Goal: Task Accomplishment & Management: Use online tool/utility

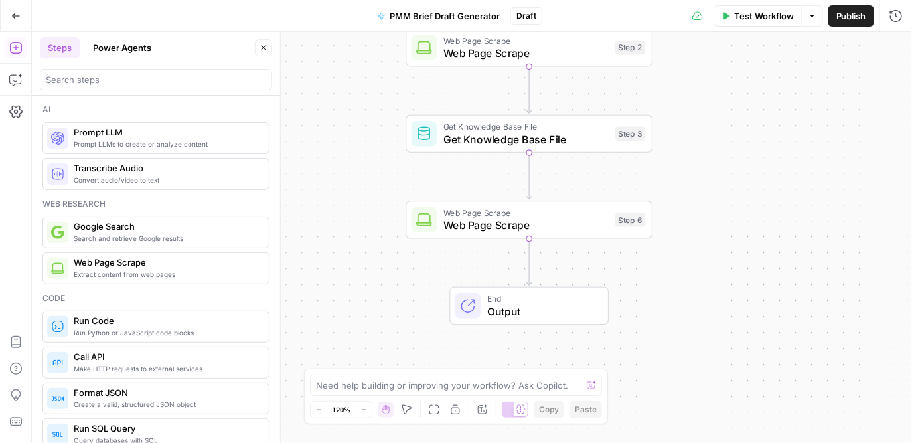
scroll to position [1772, 0]
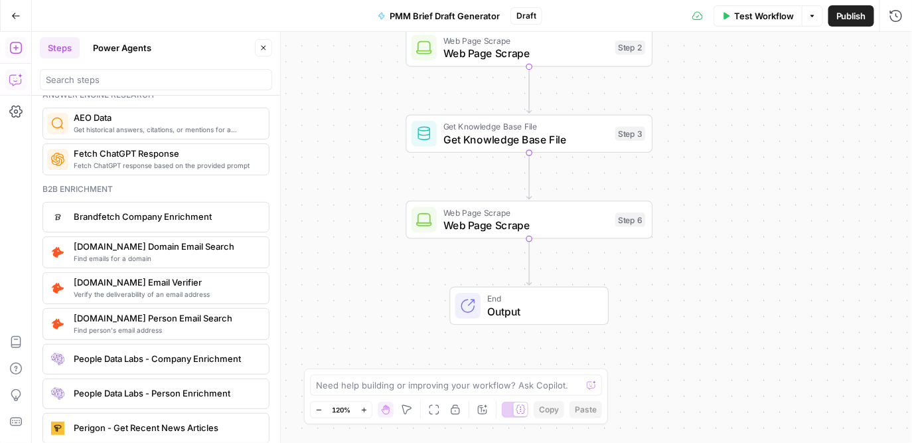
click at [15, 72] on button "Copilot" at bounding box center [15, 79] width 21 height 21
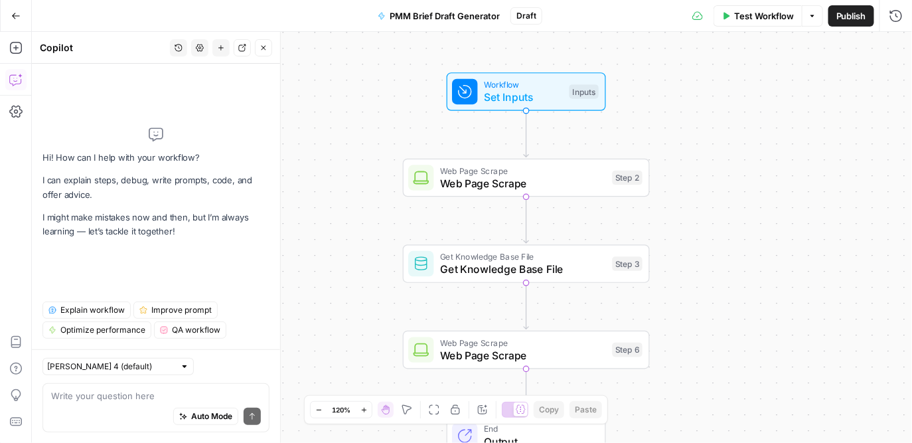
click at [528, 101] on span "Set Inputs" at bounding box center [523, 97] width 79 height 16
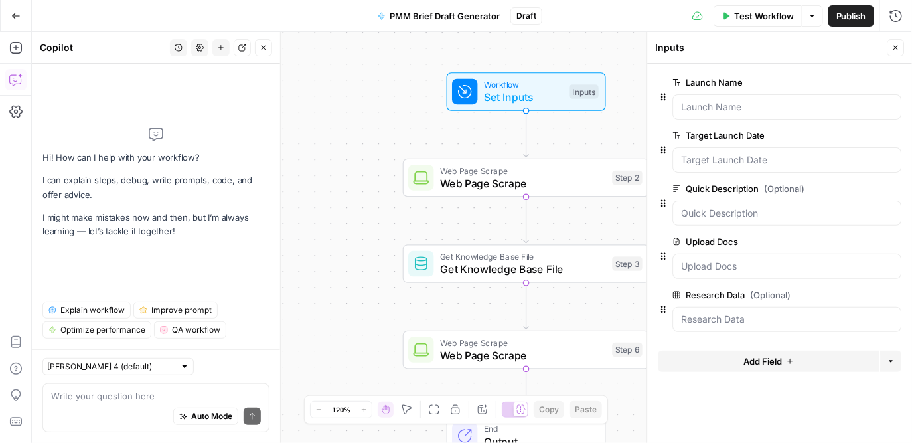
click at [772, 363] on span "Add Field" at bounding box center [763, 360] width 39 height 13
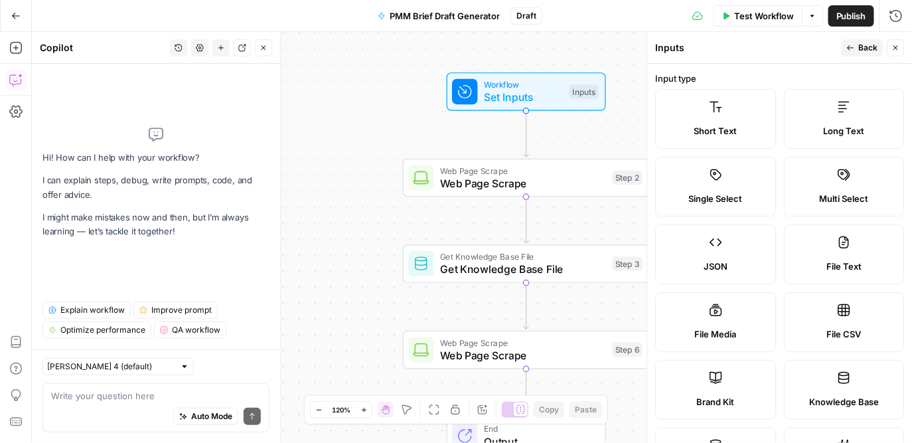
click at [711, 117] on label "Short Text" at bounding box center [716, 119] width 121 height 60
click at [732, 121] on label "Short Text" at bounding box center [716, 119] width 121 height 60
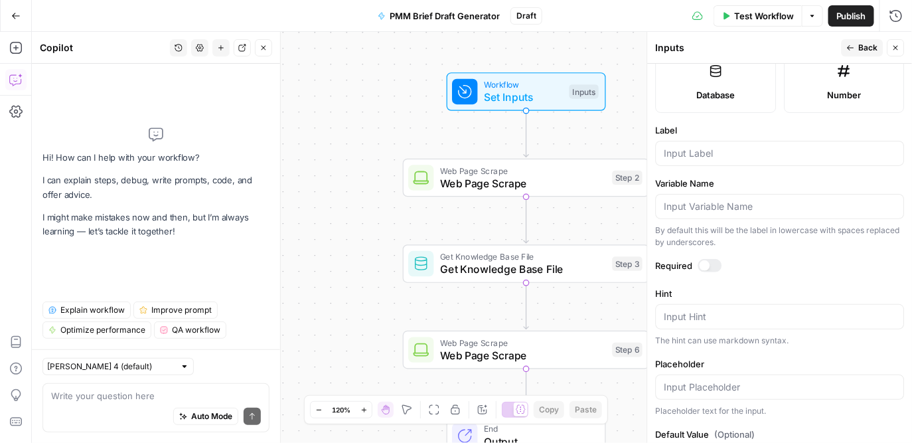
scroll to position [360, 0]
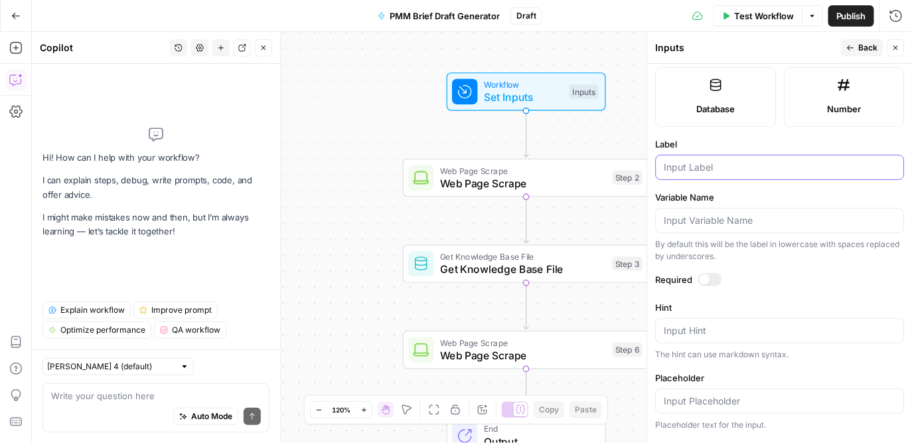
click at [714, 167] on input "Label" at bounding box center [781, 167] width 232 height 13
type input "Target Audience"
click at [785, 290] on form "Input type Short Text Long Text Single Select Multi Select JSON File Text File …" at bounding box center [780, 253] width 265 height 379
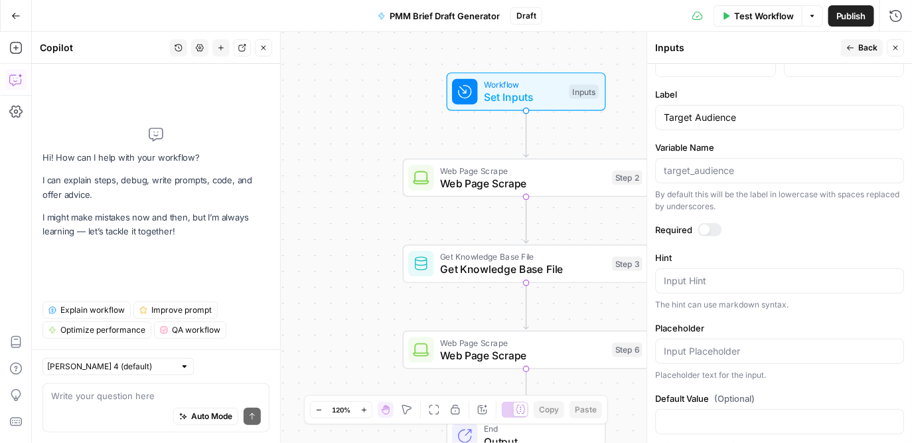
scroll to position [426, 0]
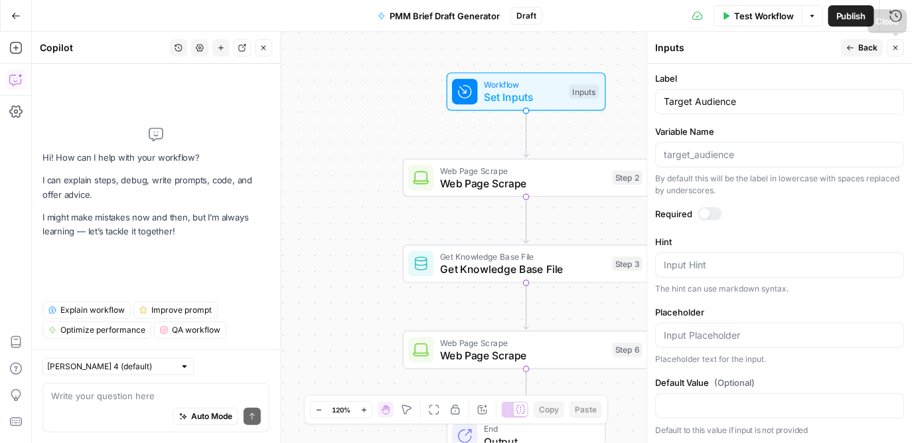
click at [868, 46] on span "Back" at bounding box center [868, 48] width 19 height 12
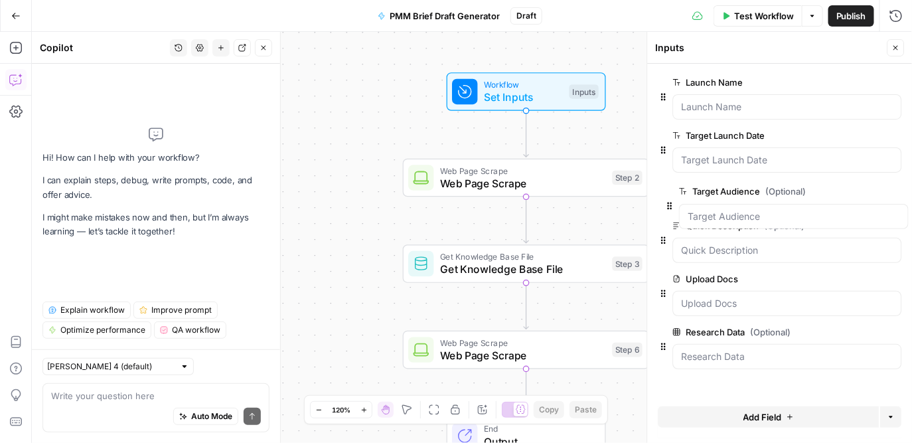
drag, startPoint x: 665, startPoint y: 363, endPoint x: 672, endPoint y: 198, distance: 164.8
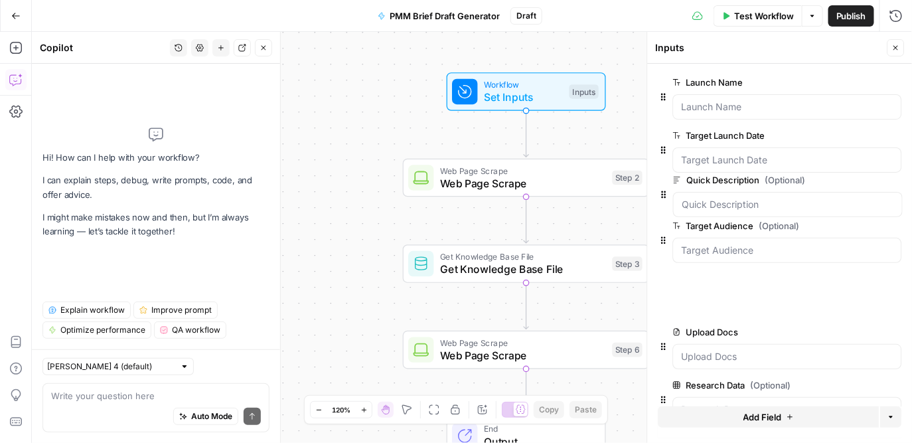
drag, startPoint x: 663, startPoint y: 256, endPoint x: 664, endPoint y: 191, distance: 65.1
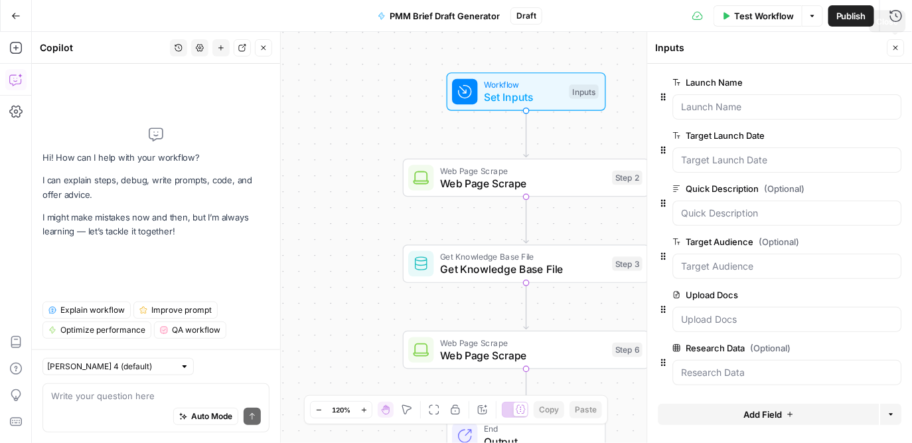
click at [898, 44] on icon "button" at bounding box center [896, 48] width 8 height 8
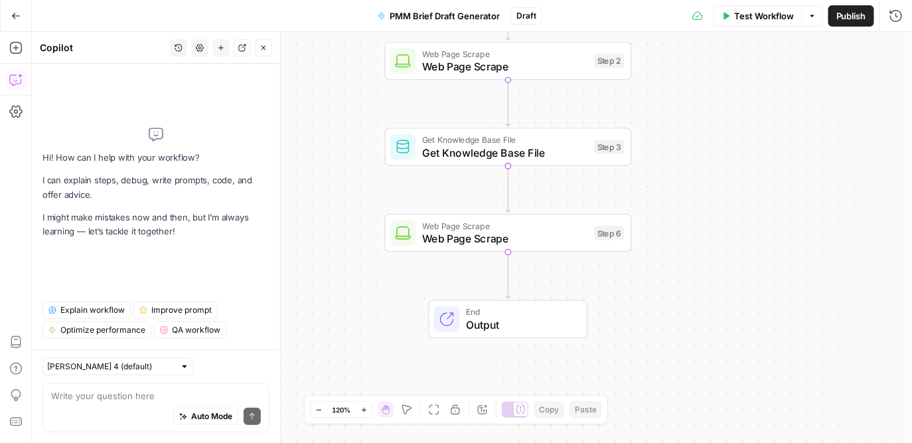
click at [484, 318] on span "Output" at bounding box center [520, 325] width 108 height 16
click at [738, 106] on span "Autodetect" at bounding box center [792, 107] width 202 height 13
click at [739, 154] on span "Markdown" at bounding box center [792, 151] width 202 height 13
click at [11, 42] on icon "button" at bounding box center [15, 48] width 12 height 12
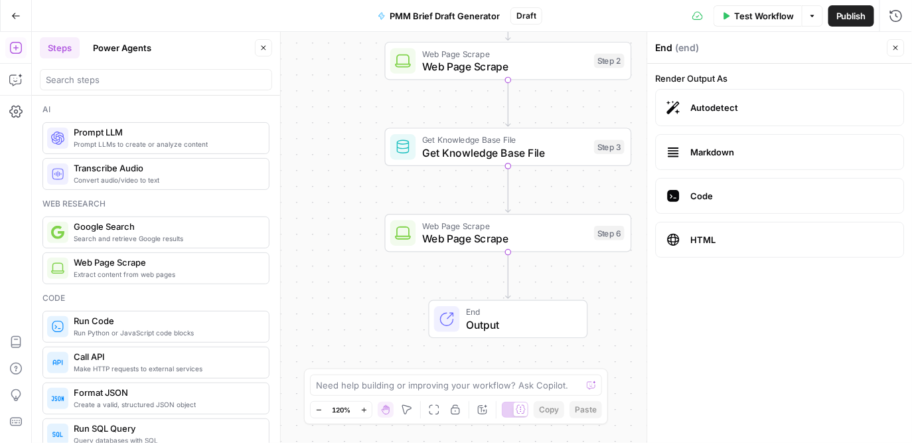
click at [755, 204] on label "Code" at bounding box center [780, 196] width 249 height 36
click at [755, 239] on span "HTML" at bounding box center [792, 239] width 202 height 13
click at [746, 108] on span "Autodetect" at bounding box center [792, 107] width 202 height 13
click at [748, 158] on span "Markdown" at bounding box center [792, 151] width 202 height 13
click at [897, 50] on icon "button" at bounding box center [896, 48] width 8 height 8
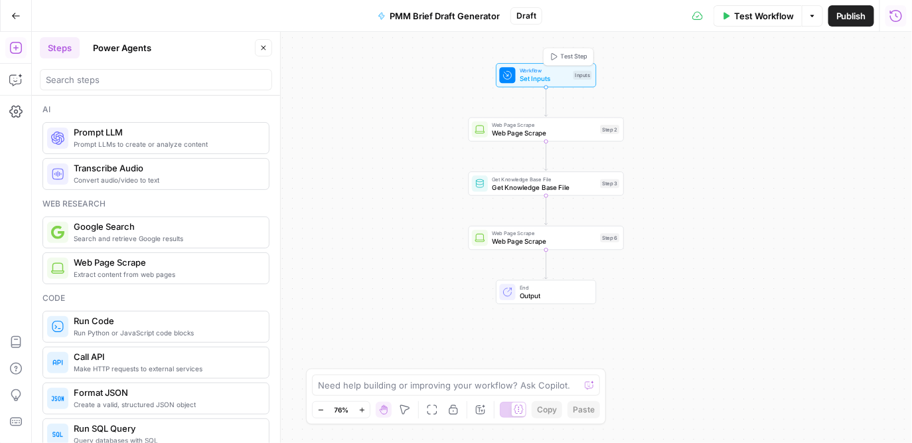
click at [552, 68] on span "Workflow" at bounding box center [545, 70] width 50 height 8
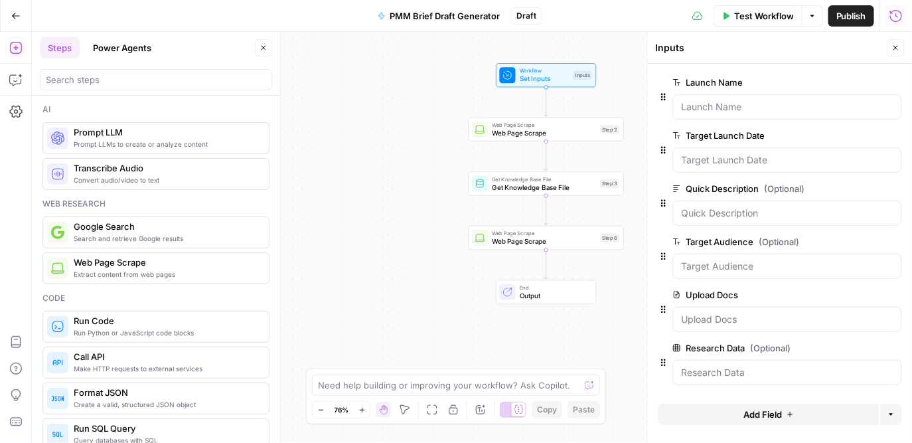
click at [895, 41] on button "Close" at bounding box center [896, 47] width 17 height 17
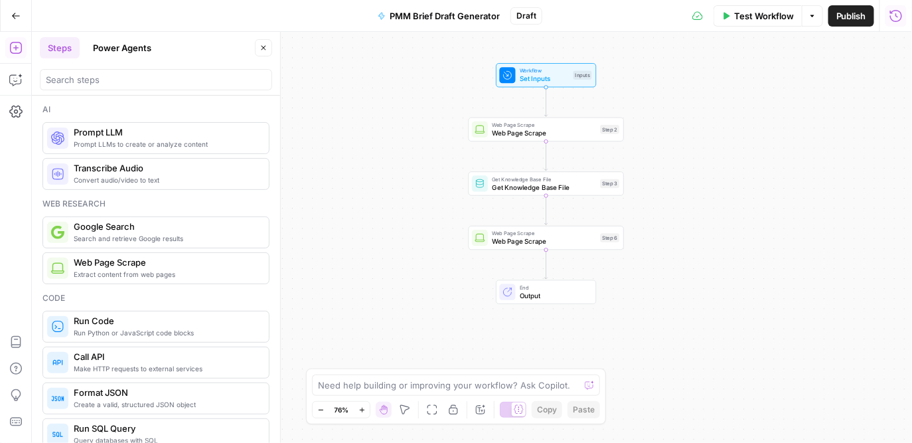
click at [127, 46] on button "Power Agents" at bounding box center [122, 47] width 74 height 21
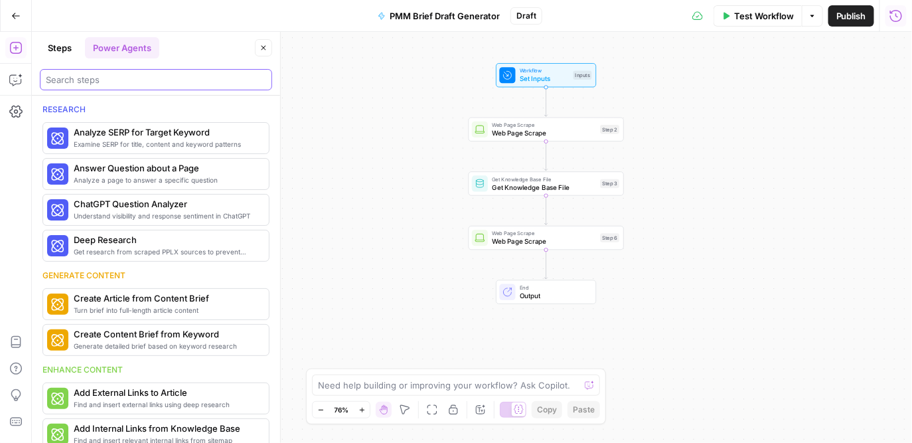
click at [118, 80] on input "search" at bounding box center [156, 79] width 220 height 13
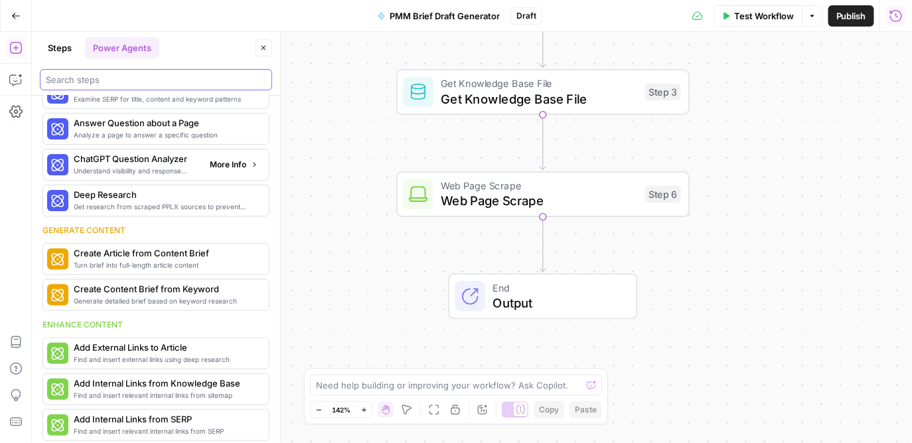
scroll to position [70, 0]
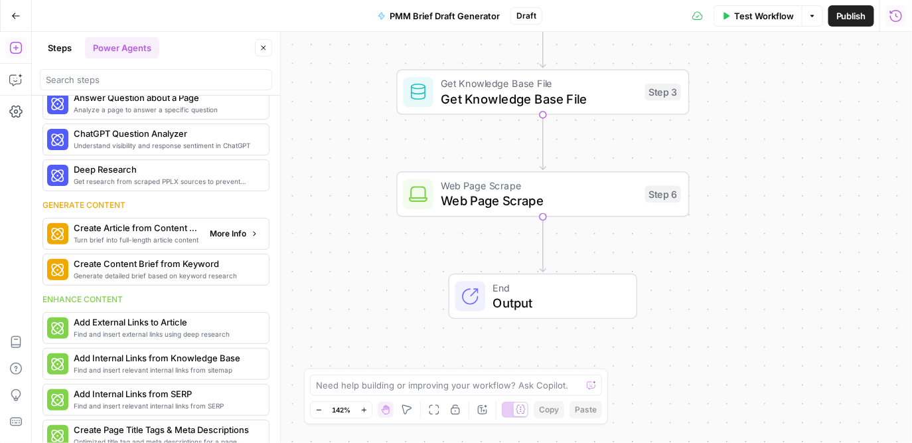
click at [232, 233] on span "More Info" at bounding box center [228, 234] width 37 height 12
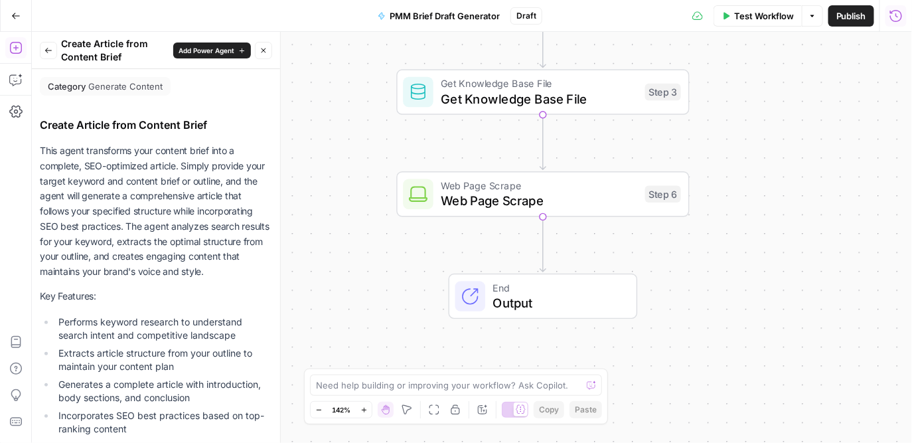
click at [54, 54] on button "Back" at bounding box center [48, 50] width 17 height 17
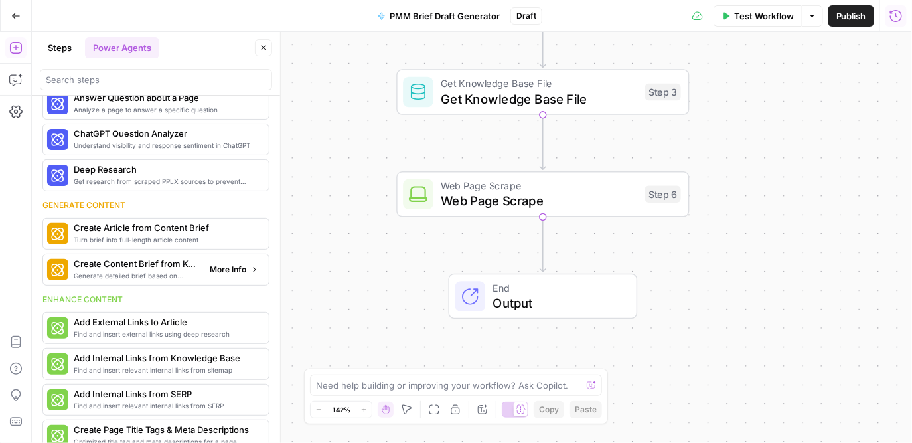
click at [236, 270] on span "More Info" at bounding box center [228, 270] width 37 height 12
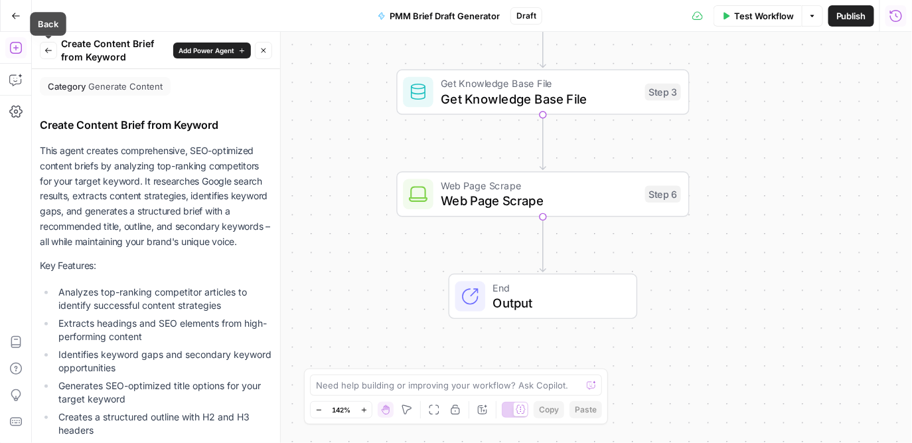
click at [48, 48] on icon "button" at bounding box center [48, 50] width 7 height 5
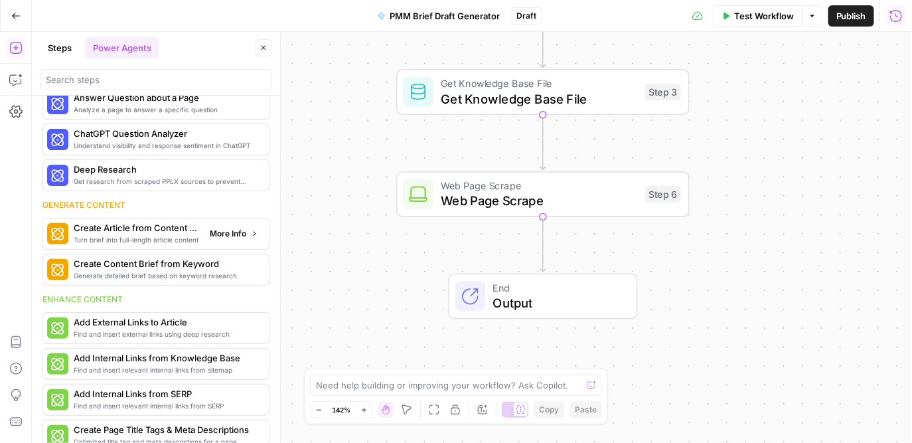
click at [112, 234] on span "Turn brief into full-length article content" at bounding box center [136, 239] width 125 height 11
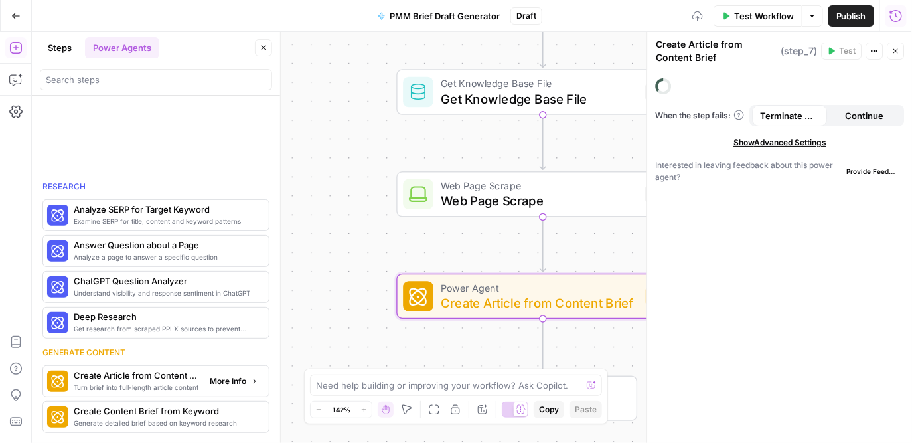
scroll to position [217, 0]
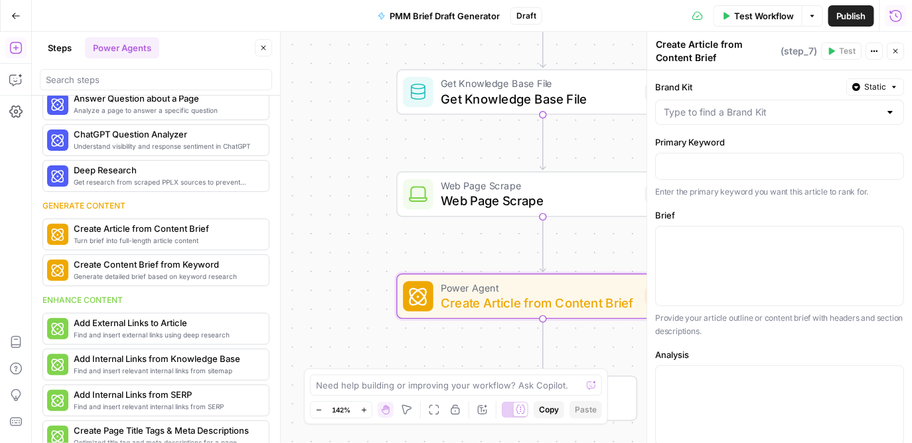
click at [892, 112] on div at bounding box center [891, 112] width 11 height 13
click at [885, 203] on div "Brand Kit Static Primary Keyword Enter the primary keyword you want this articl…" at bounding box center [780, 407] width 265 height 674
click at [899, 52] on icon "button" at bounding box center [896, 51] width 8 height 8
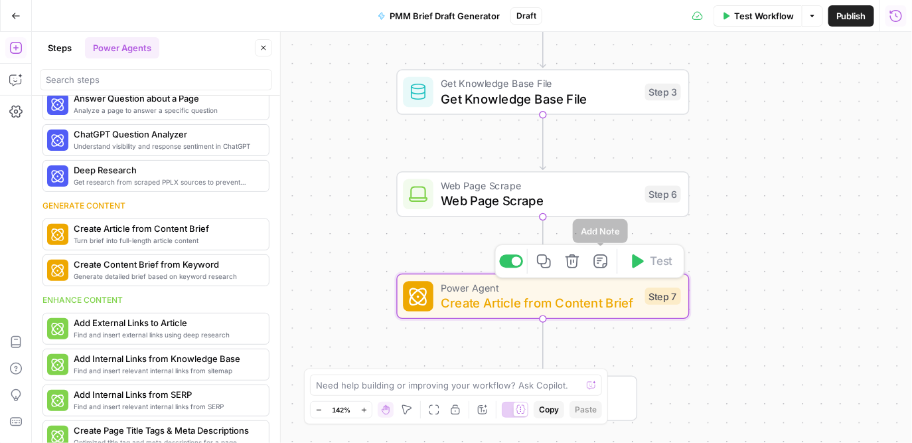
click at [569, 261] on icon "button" at bounding box center [572, 261] width 15 height 15
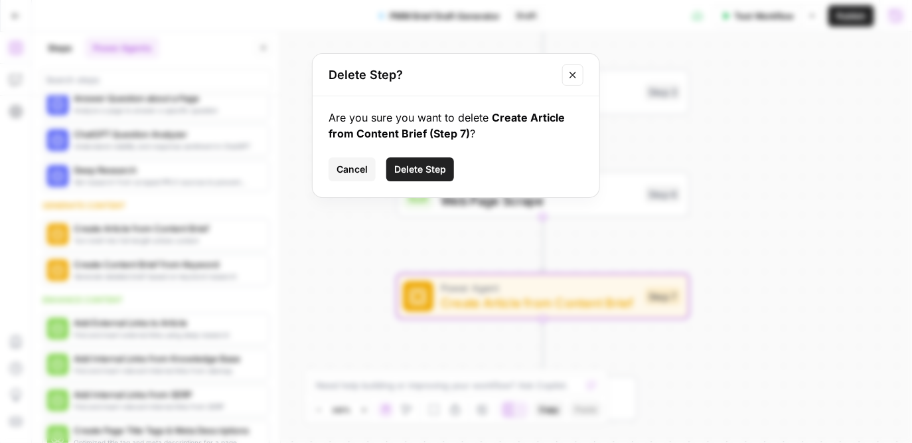
click at [420, 175] on span "Delete Step" at bounding box center [420, 169] width 52 height 13
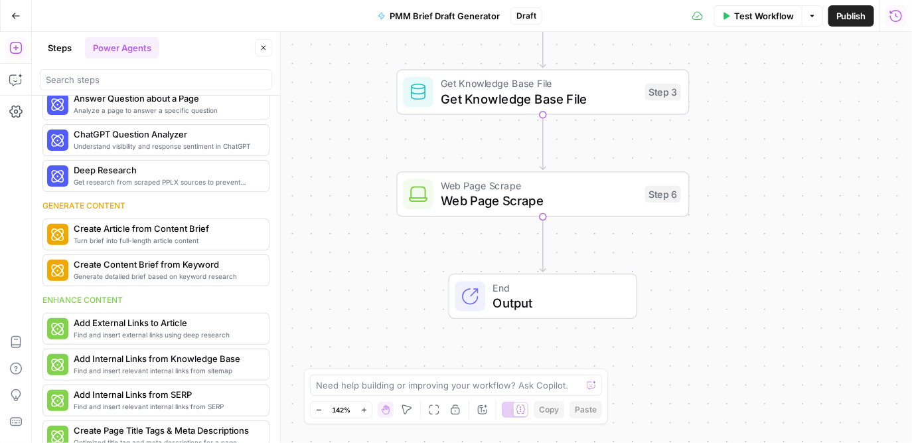
scroll to position [70, 0]
click at [64, 51] on button "Steps" at bounding box center [60, 47] width 40 height 21
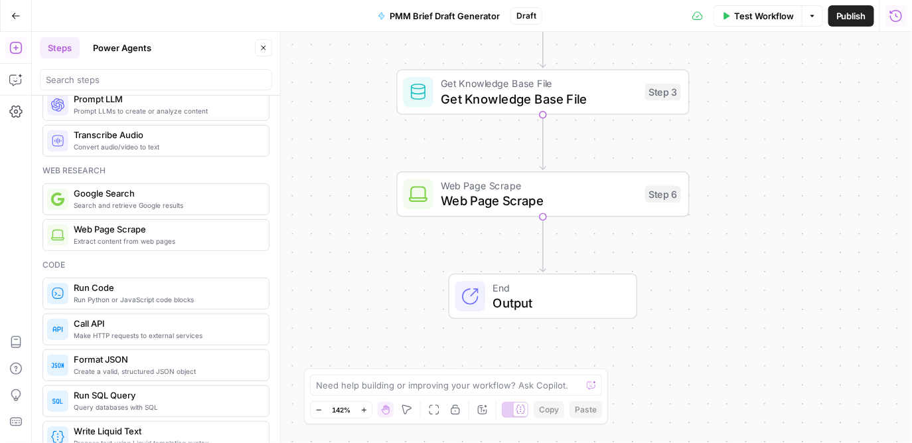
scroll to position [0, 0]
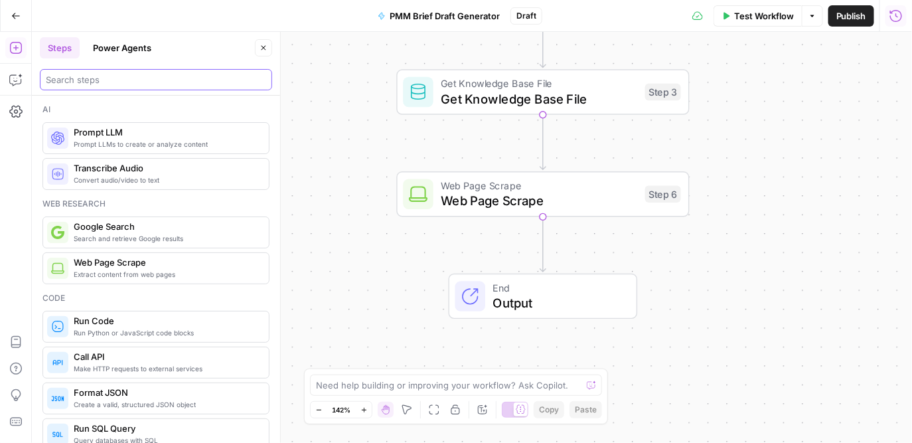
click at [188, 80] on input "search" at bounding box center [156, 79] width 220 height 13
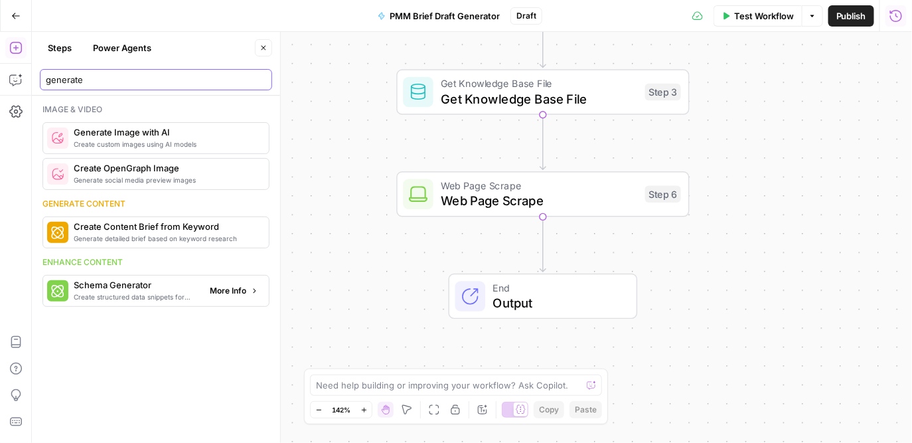
type input "generate"
click at [240, 289] on span "More Info" at bounding box center [228, 291] width 37 height 12
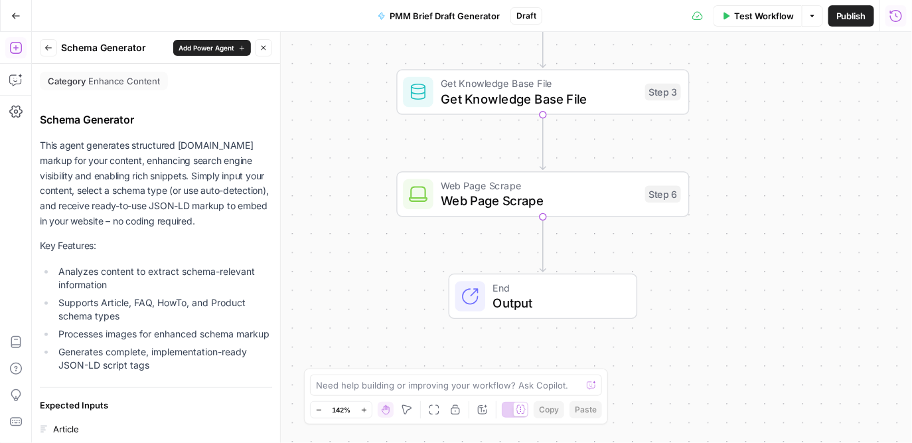
click at [50, 52] on button "Back" at bounding box center [48, 47] width 17 height 17
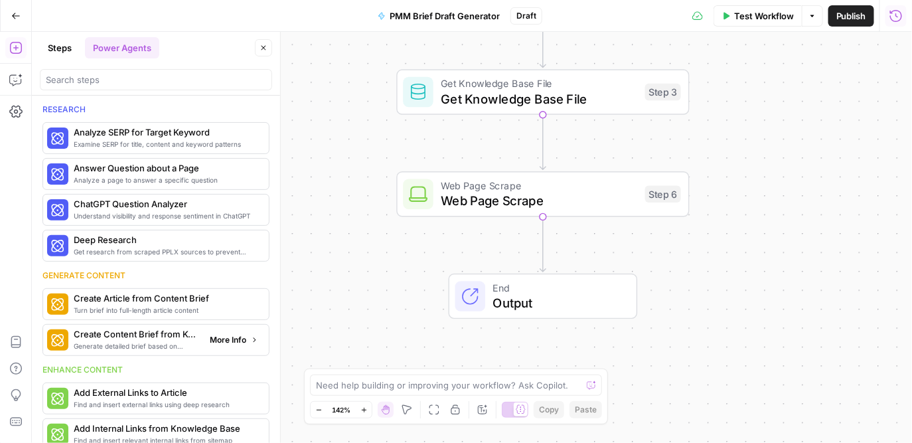
click at [169, 341] on span "Generate detailed brief based on keyword research" at bounding box center [136, 346] width 125 height 11
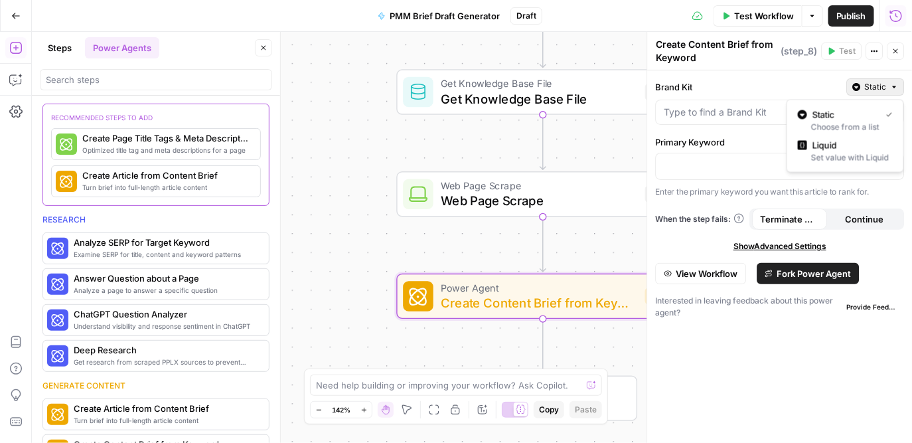
click at [894, 88] on icon "button" at bounding box center [895, 87] width 8 height 8
click at [889, 116] on div at bounding box center [891, 112] width 11 height 13
click at [811, 100] on div at bounding box center [780, 112] width 249 height 25
click at [728, 327] on div "Brand Kit Static Primary Keyword Enter the primary keyword you want this articl…" at bounding box center [780, 256] width 265 height 372
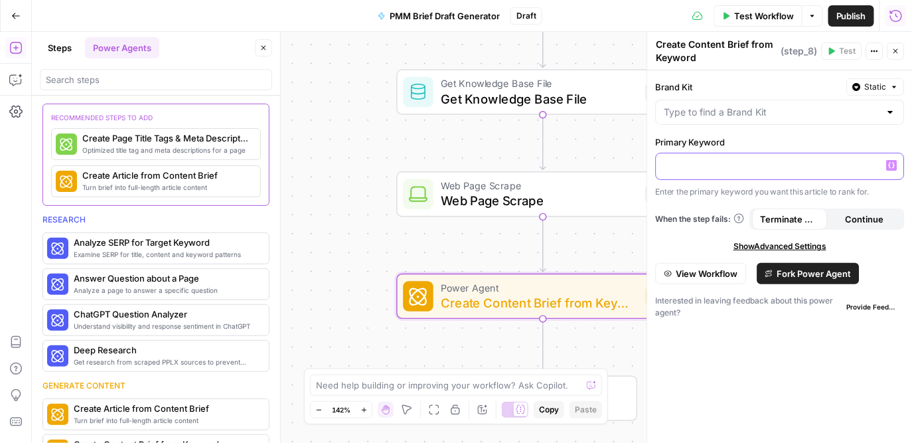
click at [768, 167] on p at bounding box center [781, 165] width 232 height 13
click at [262, 50] on icon "button" at bounding box center [264, 48] width 5 height 5
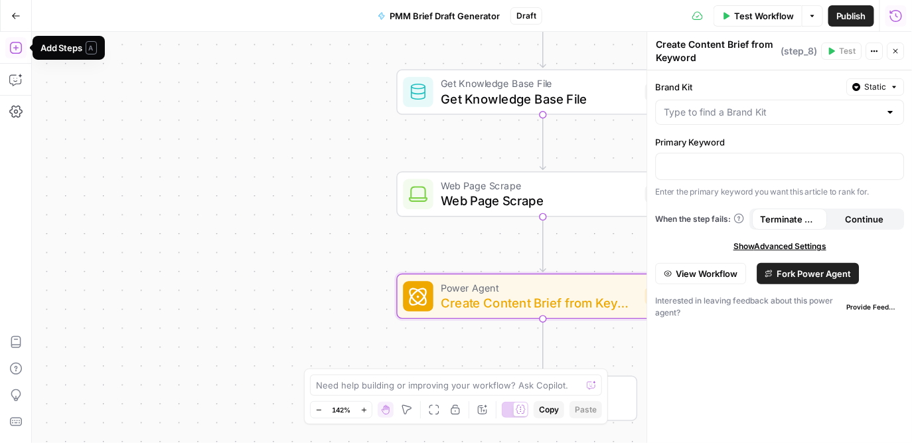
click at [14, 55] on button "Add Steps" at bounding box center [15, 47] width 21 height 21
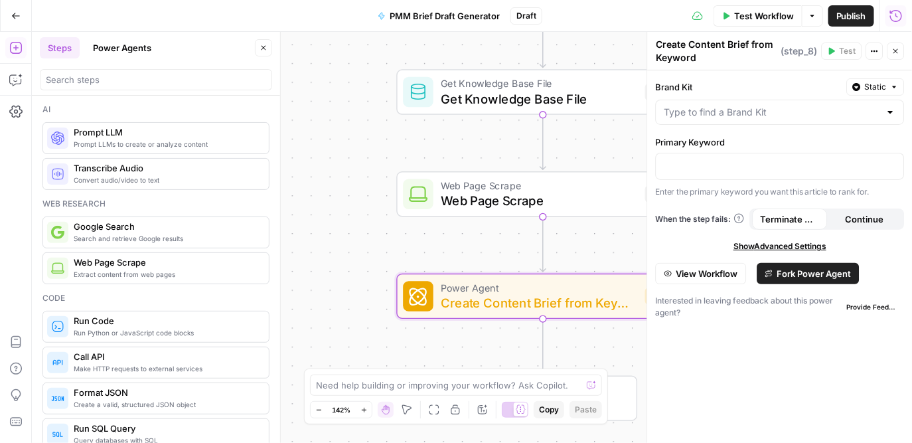
click at [135, 50] on button "Power Agents" at bounding box center [122, 47] width 74 height 21
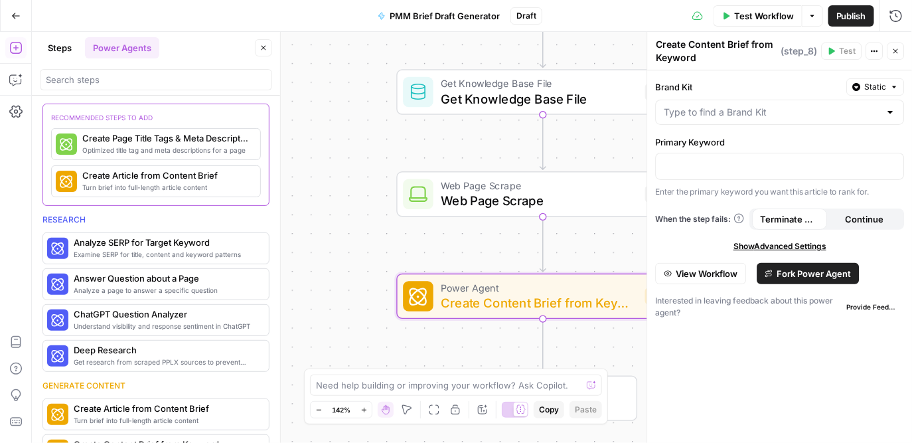
click at [898, 44] on button "Close" at bounding box center [896, 50] width 17 height 17
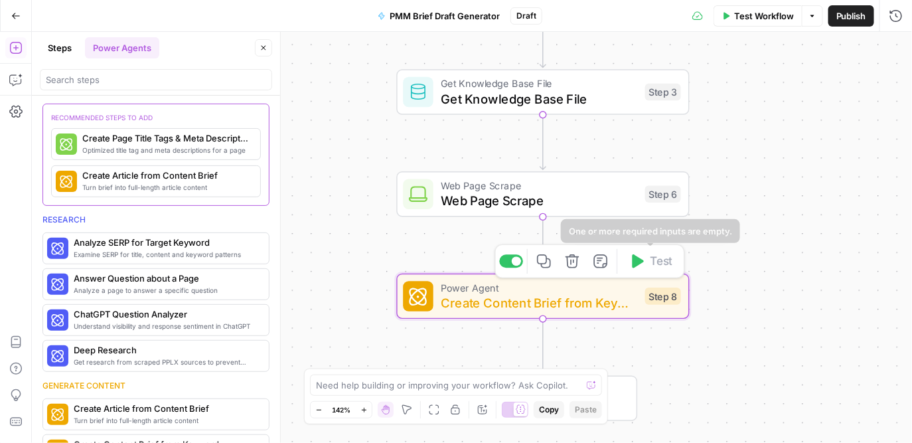
click at [574, 265] on icon "button" at bounding box center [572, 261] width 15 height 15
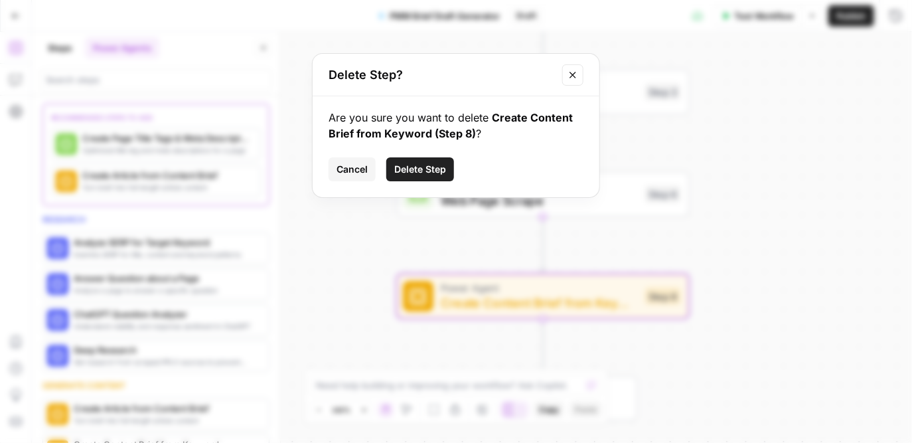
click at [433, 174] on span "Delete Step" at bounding box center [420, 169] width 52 height 13
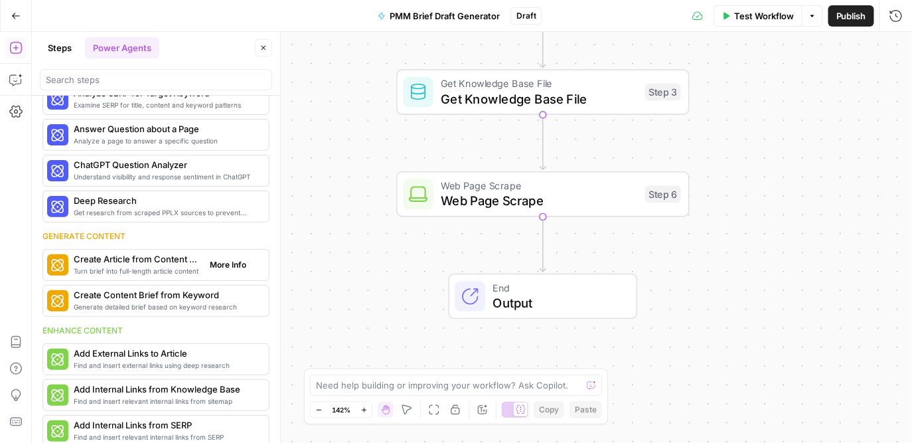
click at [146, 271] on span "Turn brief into full-length article content" at bounding box center [136, 271] width 125 height 11
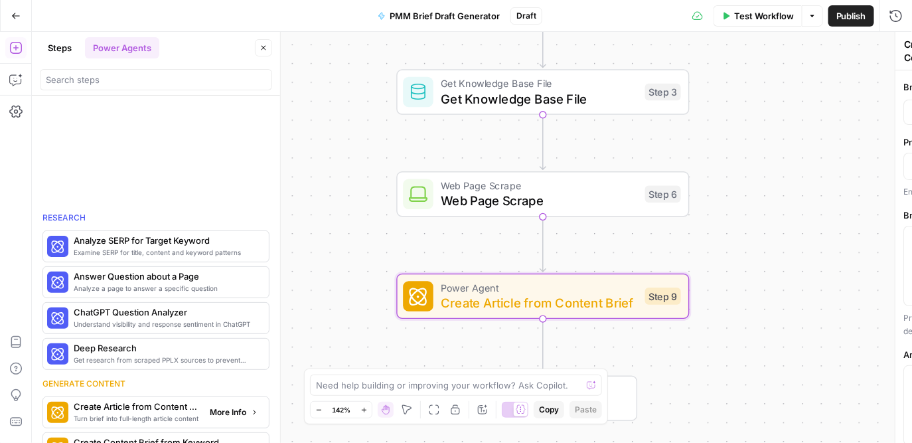
scroll to position [186, 0]
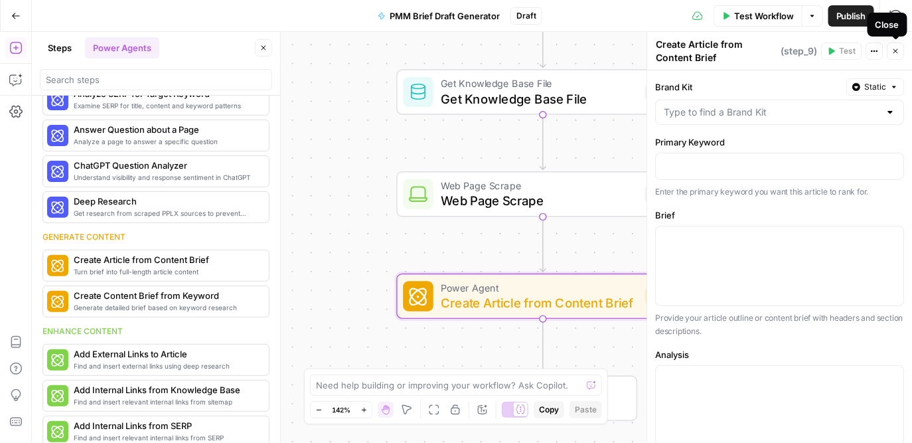
click at [895, 50] on icon "button" at bounding box center [896, 51] width 5 height 5
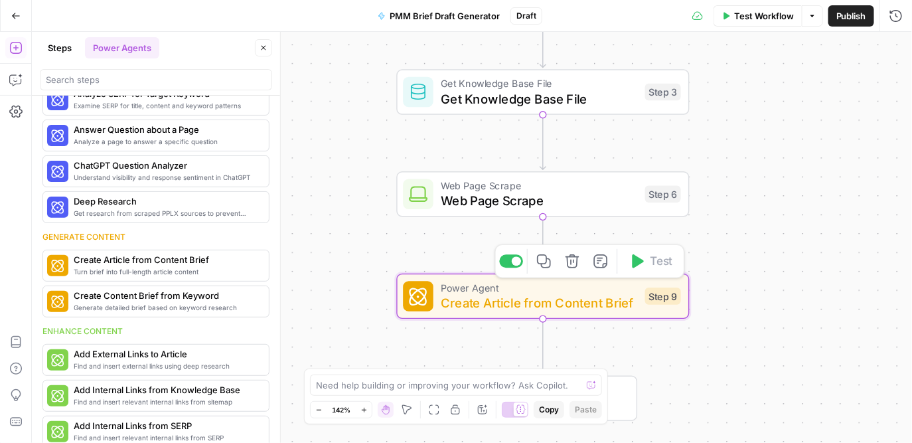
click at [567, 262] on icon "button" at bounding box center [573, 261] width 14 height 14
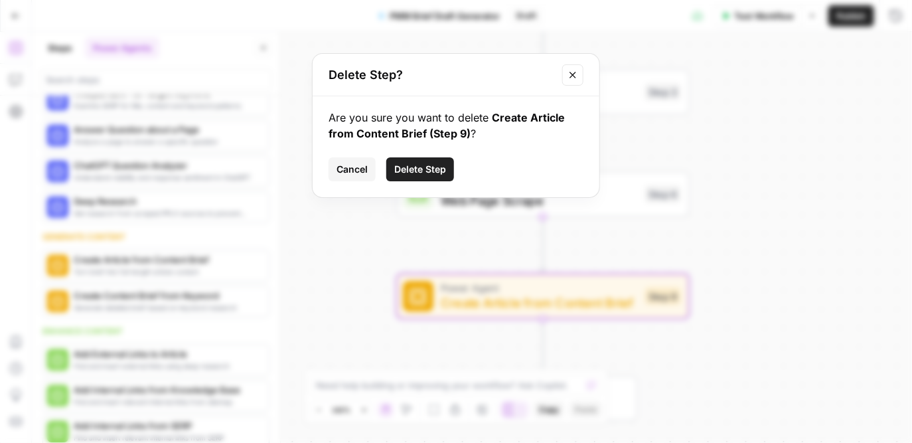
click at [414, 173] on span "Delete Step" at bounding box center [420, 169] width 52 height 13
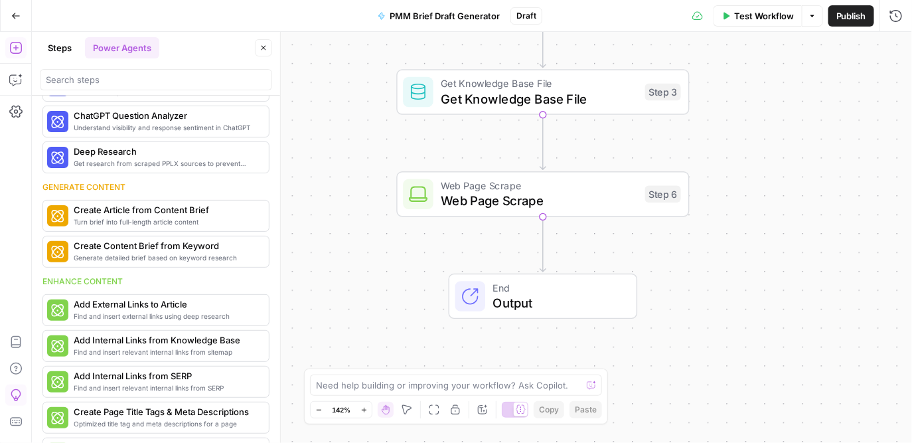
scroll to position [0, 0]
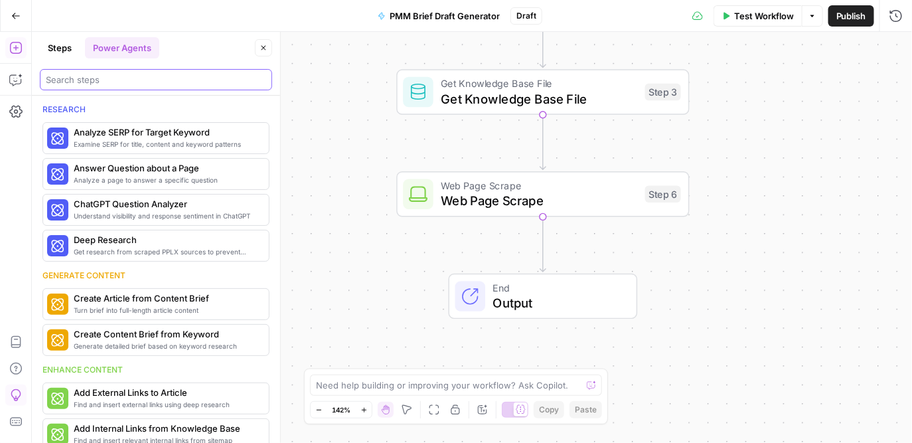
click at [104, 80] on input "search" at bounding box center [156, 79] width 220 height 13
paste input "Generate Text"
type input "Generate Text"
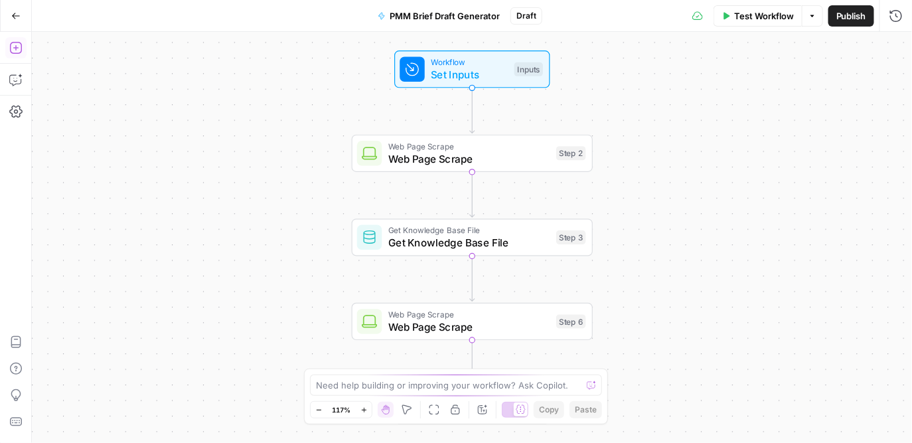
click at [14, 54] on button "Add Steps" at bounding box center [15, 47] width 21 height 21
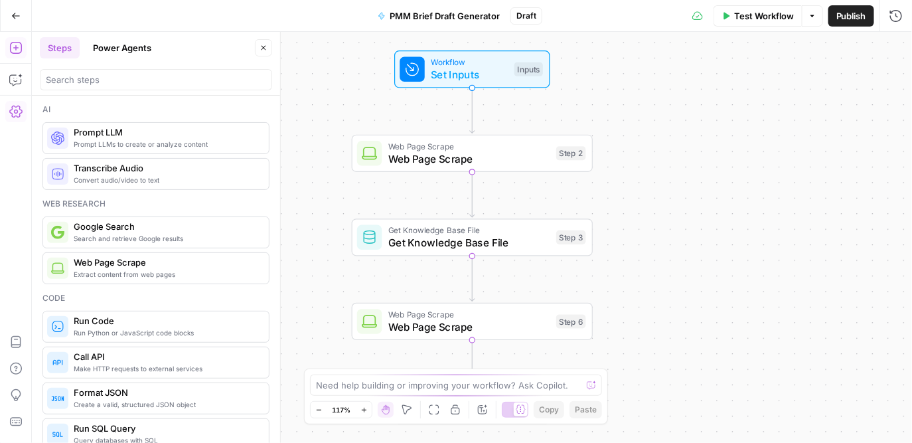
click at [15, 111] on icon "button" at bounding box center [15, 111] width 13 height 13
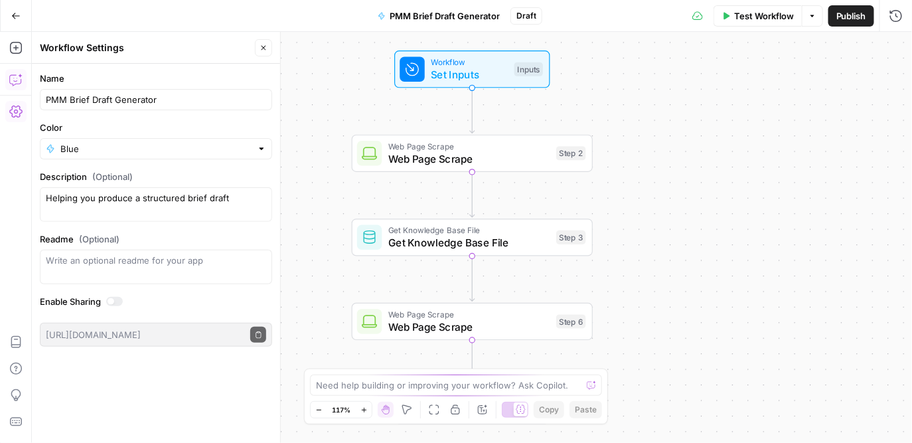
click at [16, 72] on button "Copilot" at bounding box center [15, 79] width 21 height 21
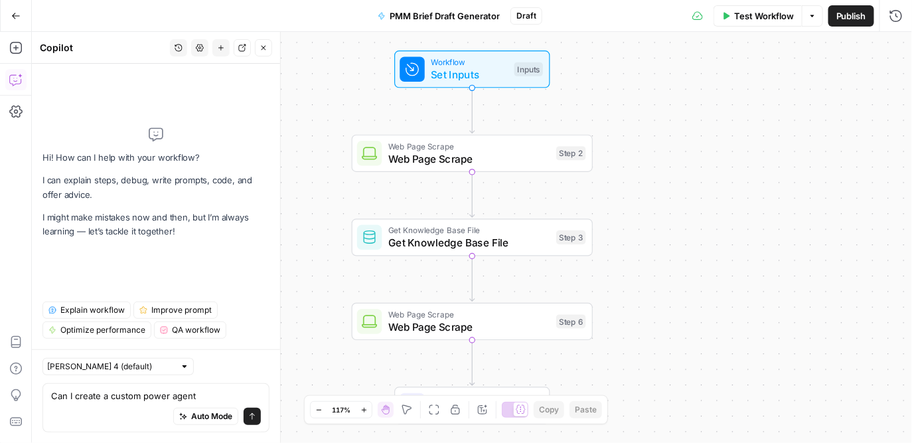
type textarea "Can I create a custom power agent?"
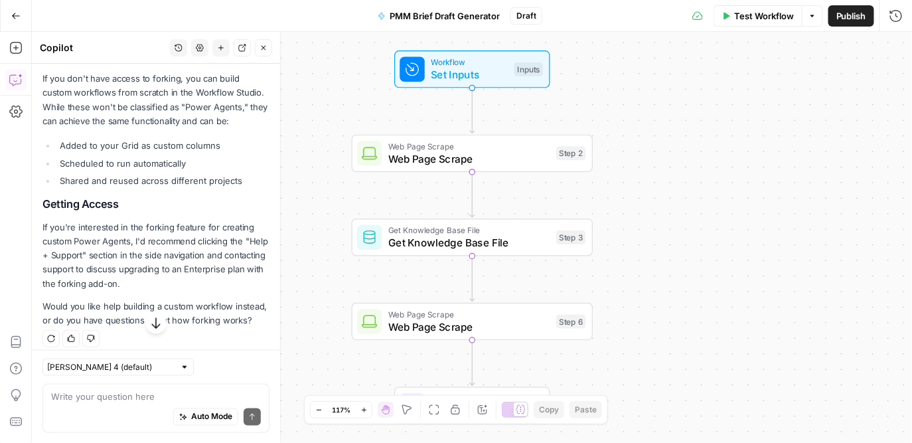
scroll to position [501, 0]
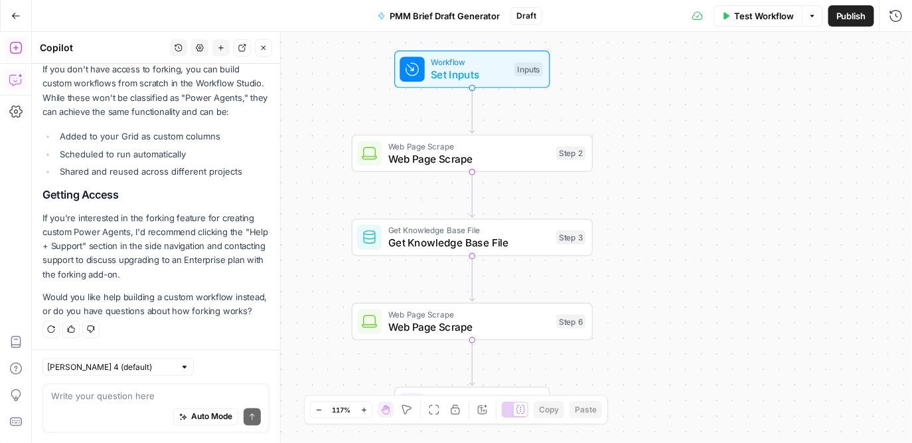
click at [22, 47] on icon "button" at bounding box center [15, 47] width 13 height 13
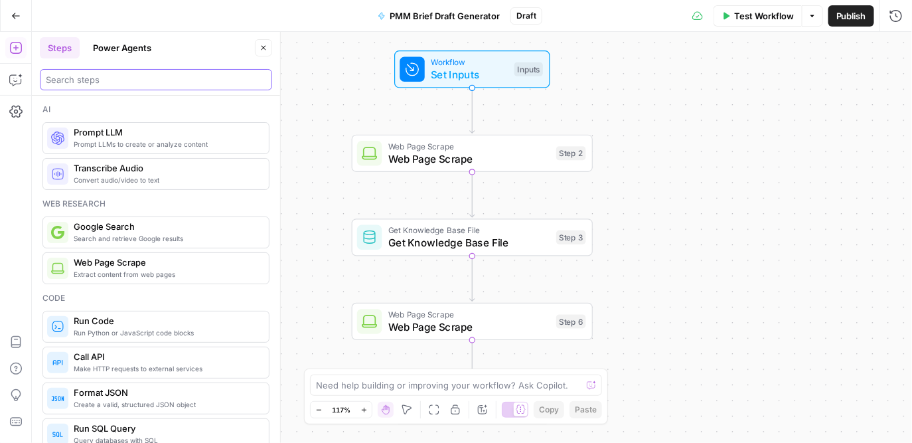
click at [150, 80] on input "search" at bounding box center [156, 79] width 220 height 13
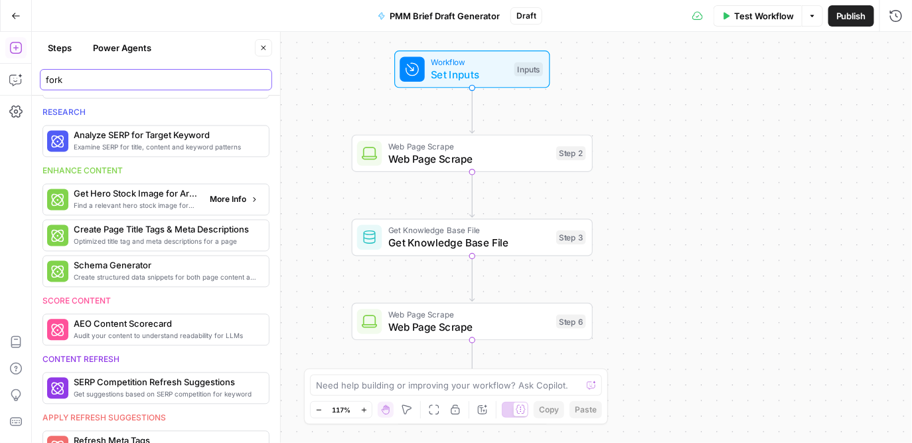
scroll to position [882, 0]
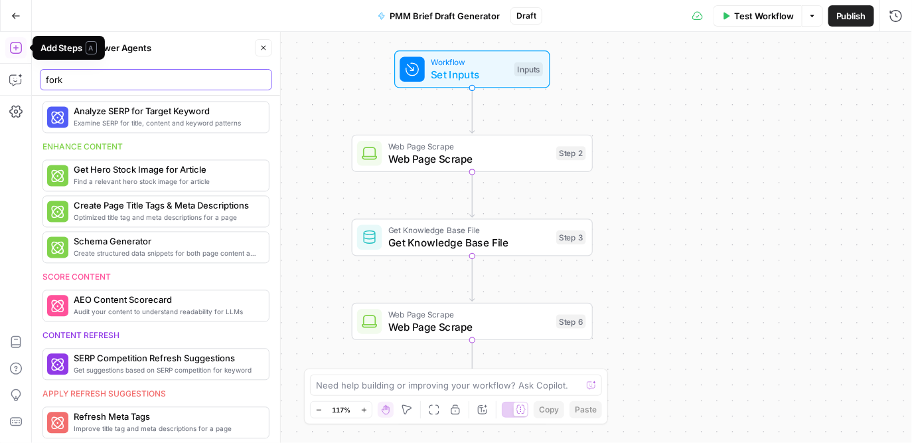
type input "fork"
click at [18, 44] on icon "button" at bounding box center [15, 47] width 13 height 13
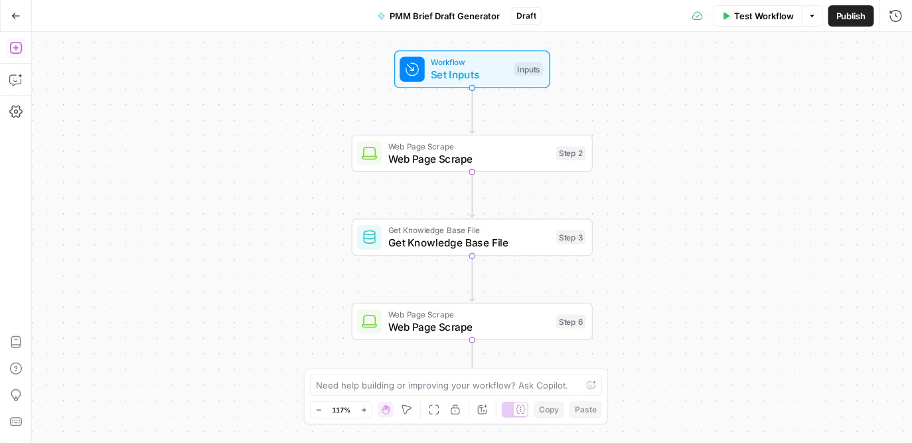
click at [18, 44] on icon "button" at bounding box center [15, 47] width 13 height 13
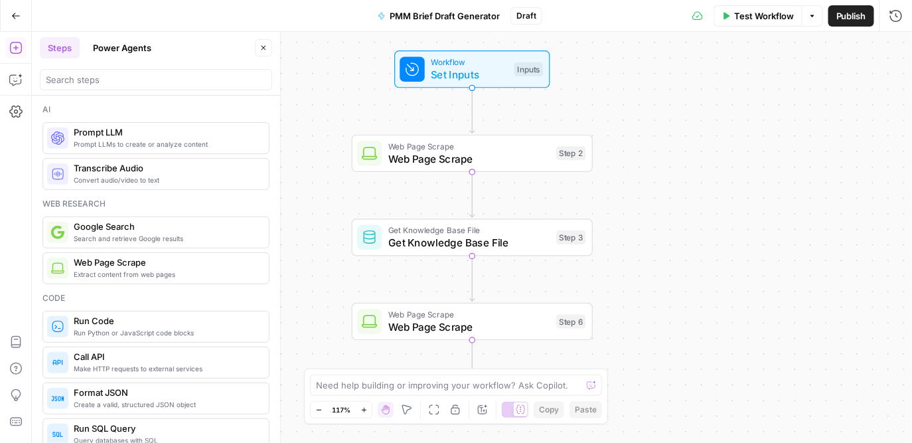
click at [135, 49] on button "Power Agents" at bounding box center [122, 47] width 74 height 21
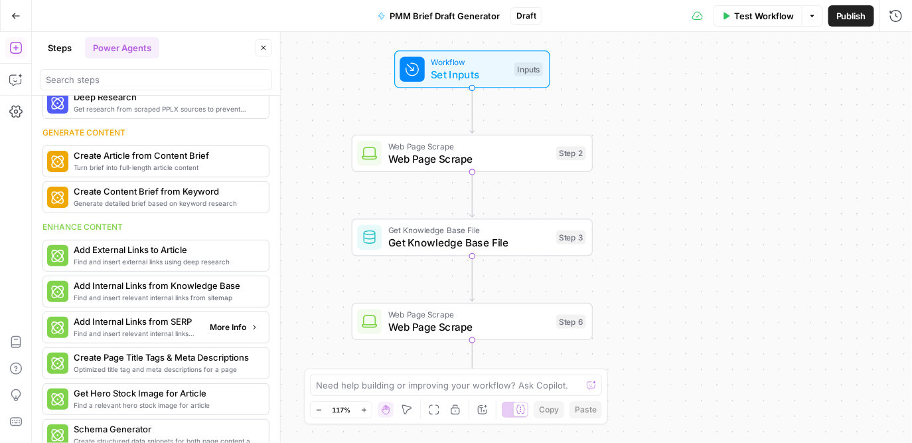
scroll to position [139, 0]
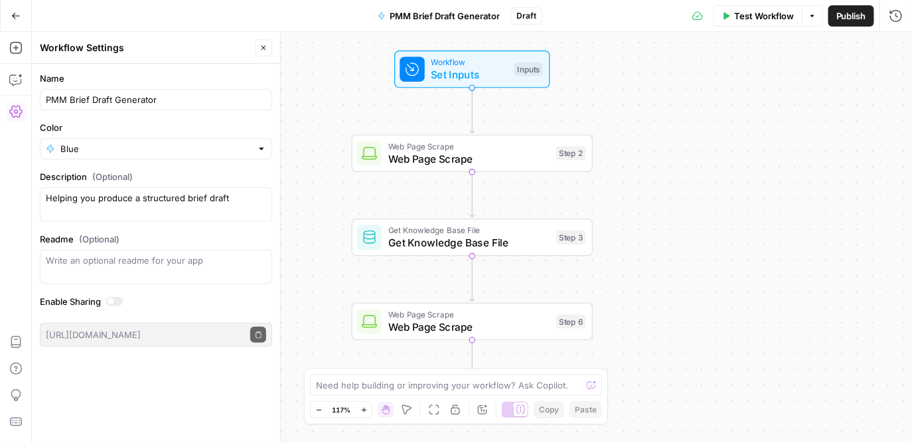
click at [598, 95] on div "Workflow Set Inputs Inputs Web Page Scrape Web Page Scrape Step 2 Get Knowledge…" at bounding box center [472, 237] width 880 height 411
